Goal: Transaction & Acquisition: Purchase product/service

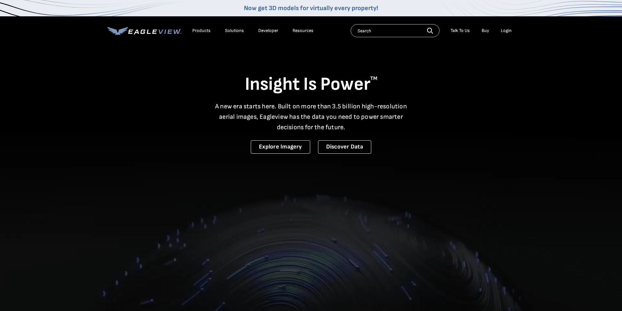
click at [506, 30] on div "Login" at bounding box center [506, 31] width 11 height 6
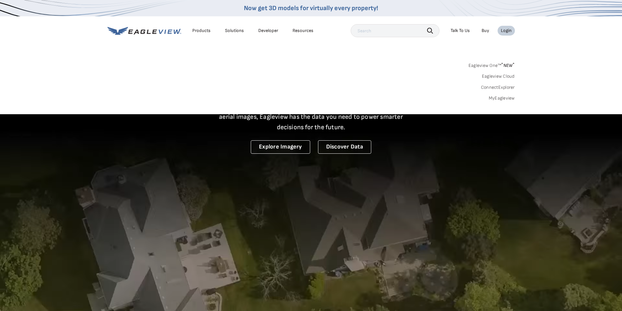
click at [497, 98] on link "MyEagleview" at bounding box center [502, 98] width 26 height 6
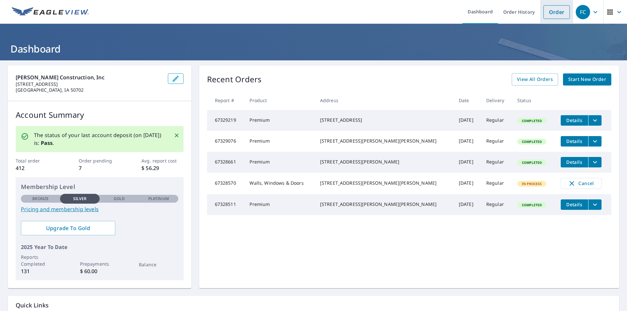
click at [555, 16] on link "Order" at bounding box center [556, 12] width 26 height 14
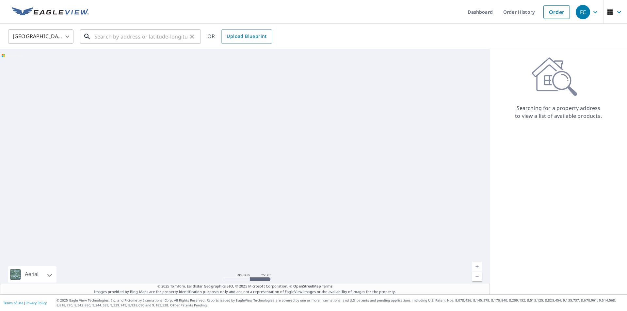
click at [147, 40] on input "text" at bounding box center [140, 36] width 93 height 18
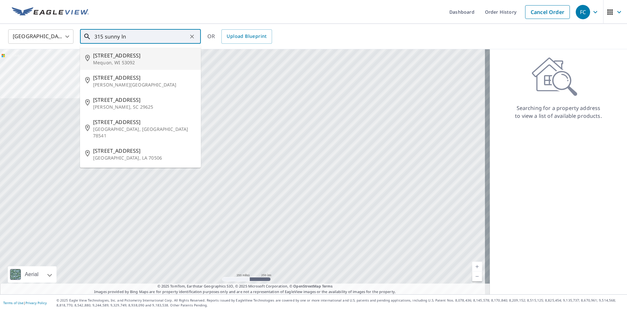
drag, startPoint x: 130, startPoint y: 38, endPoint x: 73, endPoint y: 35, distance: 56.9
click at [73, 35] on div "United States US ​ 315 sunny ln ​ 315 Sunny Ln Mequon, WI 53092 315 Sunny Ln Hu…" at bounding box center [311, 36] width 616 height 15
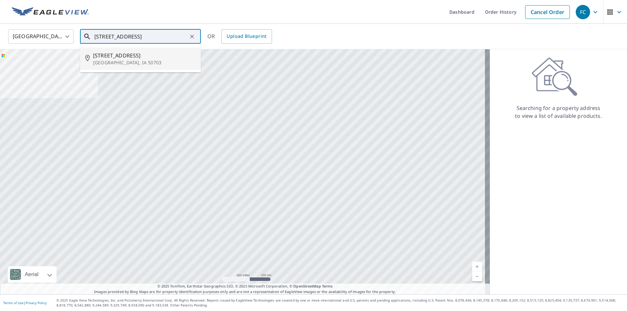
click at [129, 59] on span "118 High St" at bounding box center [144, 56] width 103 height 8
type input "118 High St Waterloo, IA 50703"
